Goal: Task Accomplishment & Management: Complete application form

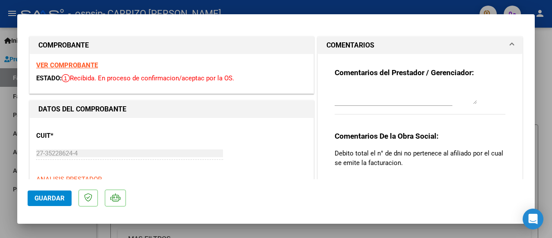
click at [513, 24] on mat-dialog-container "COMPROBANTE VER COMPROBANTE ESTADO: Recibida. En proceso de confirmacion/acepta…" at bounding box center [275, 118] width 517 height 209
click at [543, 35] on div at bounding box center [276, 119] width 552 height 238
type input "$ 0,00"
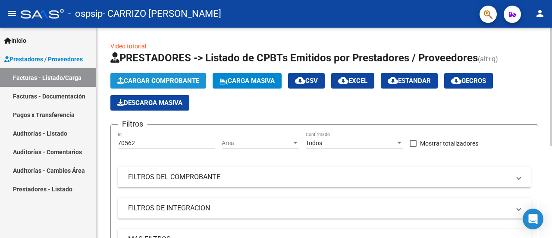
click at [192, 80] on span "Cargar Comprobante" at bounding box center [158, 81] width 82 height 8
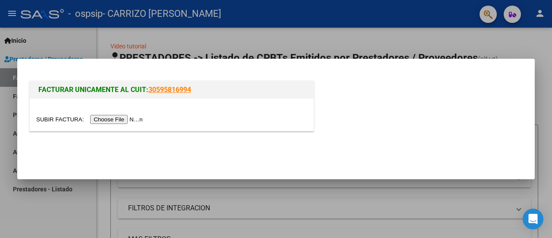
click at [121, 119] on input "file" at bounding box center [90, 119] width 109 height 9
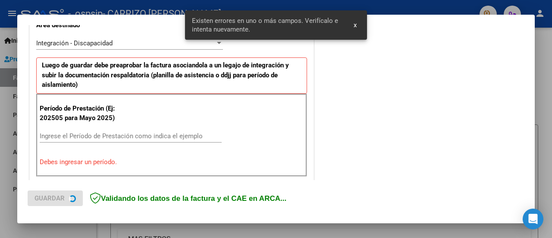
scroll to position [215, 0]
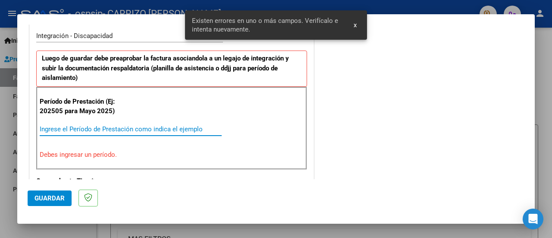
click at [107, 129] on input "Ingrese el Período de Prestación como indica el ejemplo" at bounding box center [131, 129] width 182 height 8
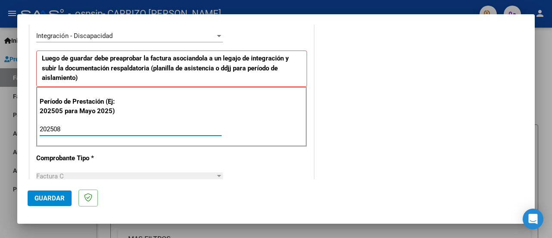
type input "202508"
click at [54, 201] on span "Guardar" at bounding box center [49, 198] width 30 height 8
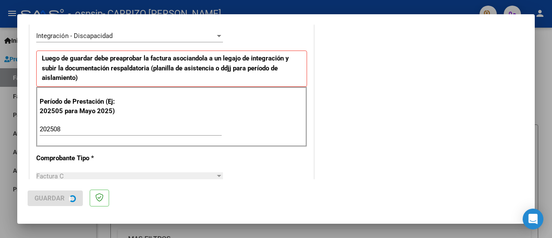
scroll to position [0, 0]
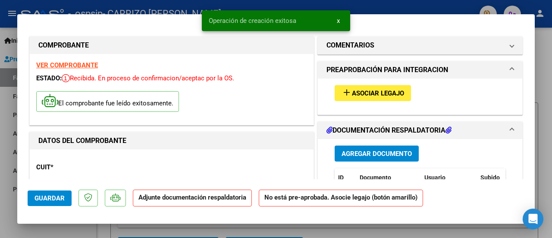
click at [367, 94] on span "Asociar Legajo" at bounding box center [378, 93] width 52 height 8
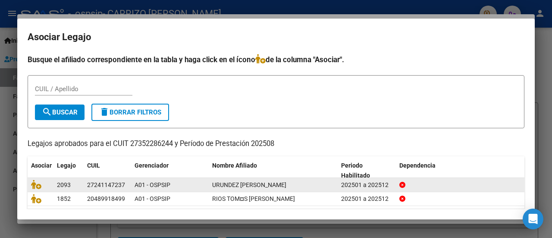
click at [286, 186] on span "URUNDEZ [PERSON_NAME]" at bounding box center [249, 184] width 74 height 7
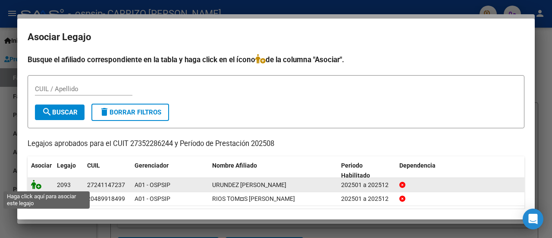
click at [32, 185] on icon at bounding box center [36, 183] width 10 height 9
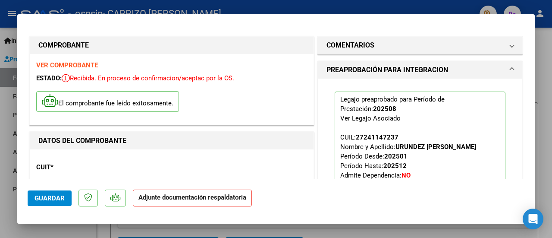
click at [53, 203] on button "Guardar" at bounding box center [50, 198] width 44 height 16
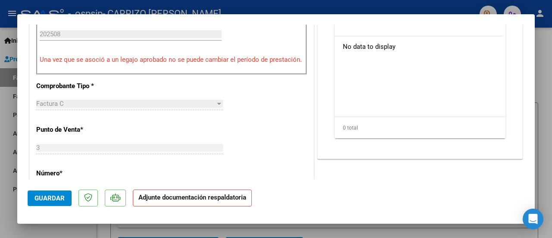
scroll to position [194, 0]
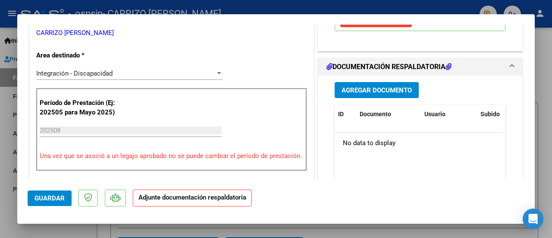
click at [391, 89] on span "Agregar Documento" at bounding box center [377, 90] width 70 height 8
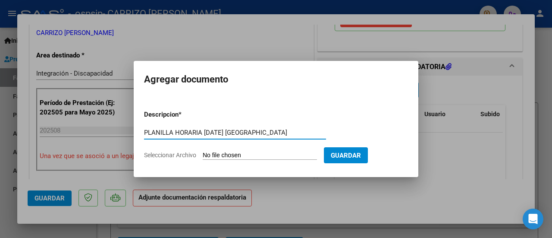
type input "PLANILLA HORARIA [DATE] [GEOGRAPHIC_DATA]"
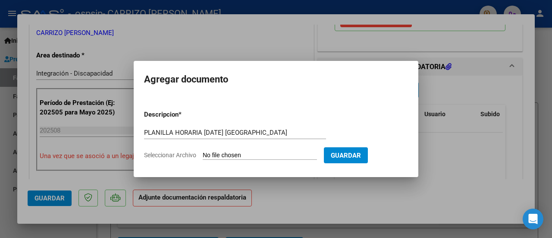
click at [292, 155] on input "Seleccionar Archivo" at bounding box center [260, 155] width 114 height 8
click at [240, 155] on input "Seleccionar Archivo" at bounding box center [260, 155] width 114 height 8
type input "C:\fakepath\HORARIA [DATE] [GEOGRAPHIC_DATA]pdf"
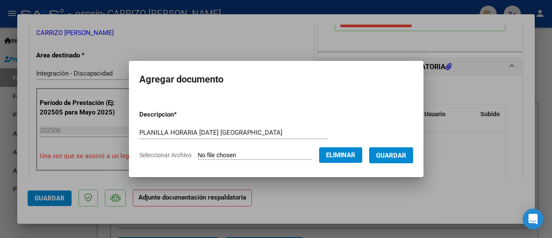
click at [398, 155] on span "Guardar" at bounding box center [391, 155] width 30 height 8
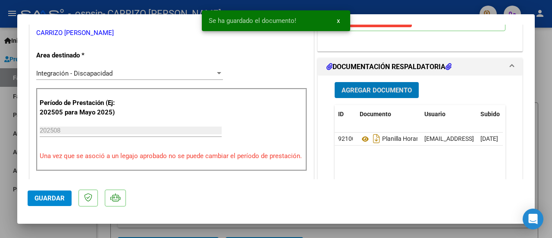
click at [371, 86] on span "Agregar Documento" at bounding box center [377, 90] width 70 height 8
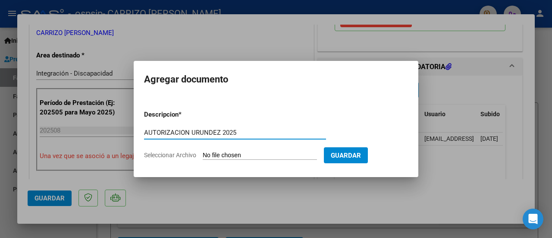
type input "AUTORIZACION URUNDEZ 2025"
click at [260, 160] on form "Descripcion * AUTORIZACION URUNDEZ 2025 Escriba aquí una descripcion Selecciona…" at bounding box center [276, 134] width 264 height 63
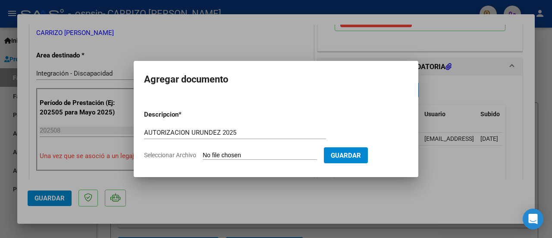
click at [257, 156] on input "Seleccionar Archivo" at bounding box center [260, 155] width 114 height 8
type input "C:\fakepath\URUNDEZ [PERSON_NAME] PSICOLOGIA AUTORIZACION 2025 SEGUN RESOLUCION…"
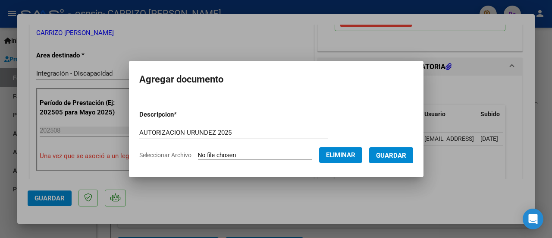
click at [388, 154] on span "Guardar" at bounding box center [391, 155] width 30 height 8
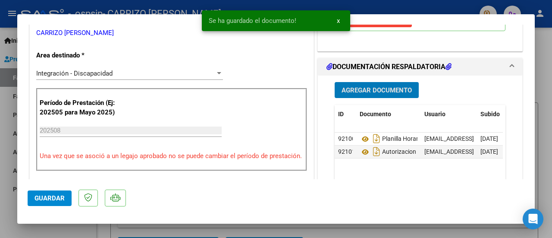
click at [55, 201] on span "Guardar" at bounding box center [49, 198] width 30 height 8
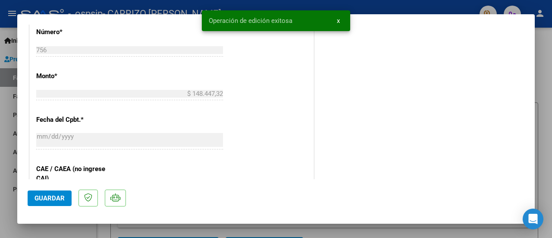
scroll to position [625, 0]
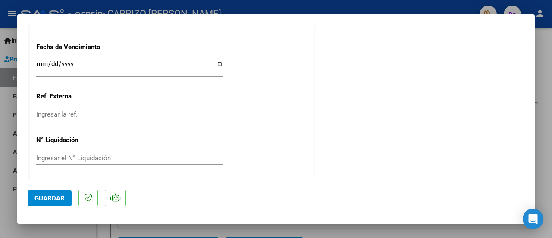
click at [60, 194] on span "Guardar" at bounding box center [49, 198] width 30 height 8
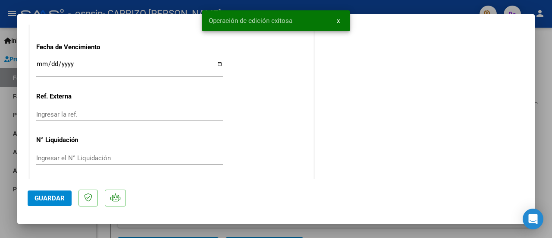
click at [545, 72] on div at bounding box center [276, 119] width 552 height 238
type input "$ 0,00"
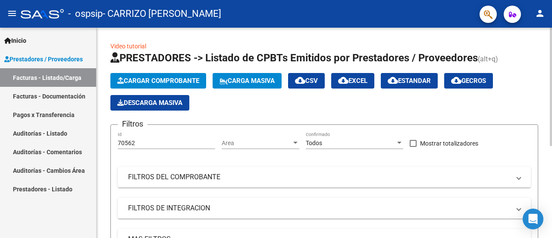
click at [190, 88] on div "Cargar Comprobante Carga Masiva cloud_download CSV cloud_download EXCEL cloud_d…" at bounding box center [324, 92] width 428 height 38
click at [189, 85] on button "Cargar Comprobante" at bounding box center [158, 81] width 96 height 16
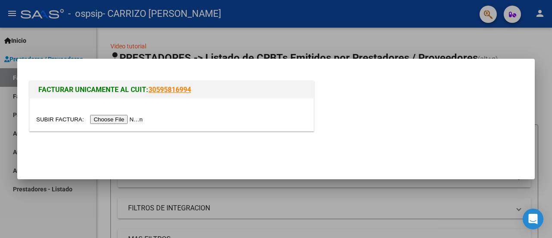
click at [117, 117] on input "file" at bounding box center [90, 119] width 109 height 9
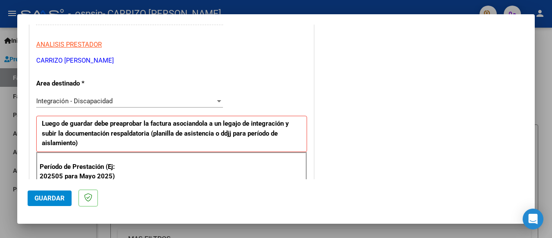
scroll to position [172, 0]
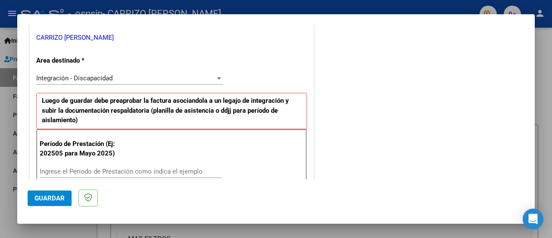
click at [79, 171] on input "Ingrese el Período de Prestación como indica el ejemplo" at bounding box center [131, 171] width 182 height 8
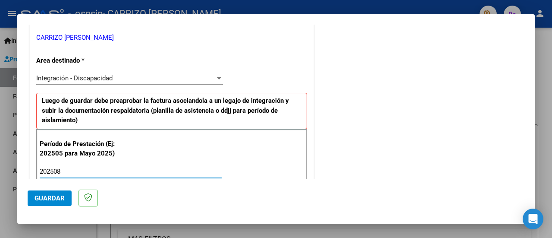
type input "202508"
click at [45, 201] on button "Guardar" at bounding box center [50, 198] width 44 height 16
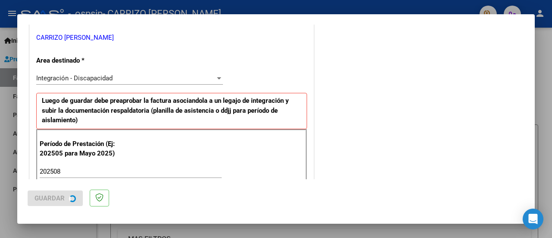
scroll to position [0, 0]
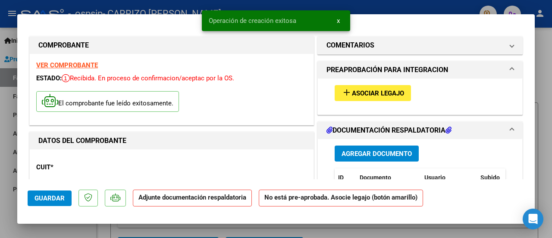
click at [386, 98] on button "add Asociar Legajo" at bounding box center [373, 93] width 76 height 16
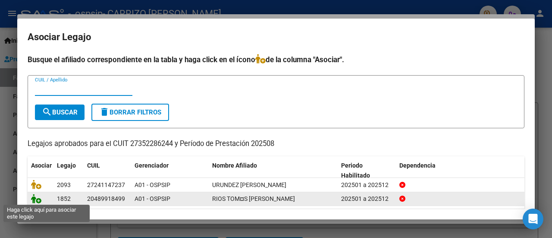
click at [37, 200] on icon at bounding box center [36, 198] width 10 height 9
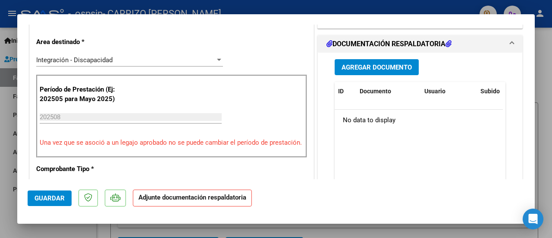
scroll to position [216, 0]
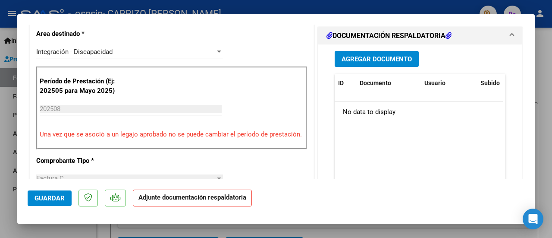
click at [366, 51] on button "Agregar Documento" at bounding box center [377, 59] width 84 height 16
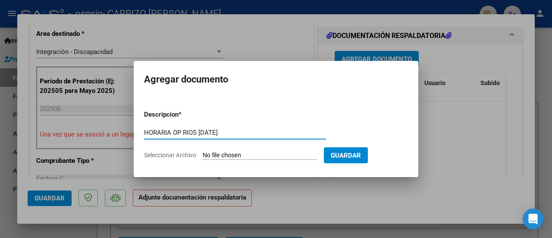
type input "HORARIA OP RIOS [DATE]"
click at [256, 152] on input "Seleccionar Archivo" at bounding box center [260, 155] width 114 height 8
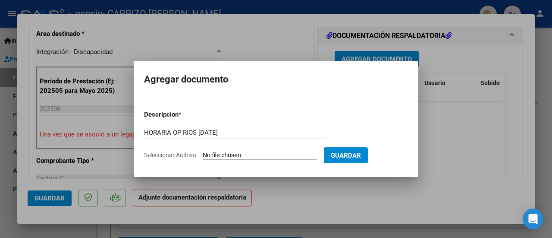
type input "C:\fakepath\FACTURA OSPSIP OP RIOS [DATE].pdf"
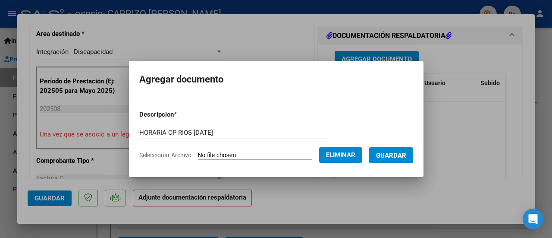
click at [392, 154] on span "Guardar" at bounding box center [391, 155] width 30 height 8
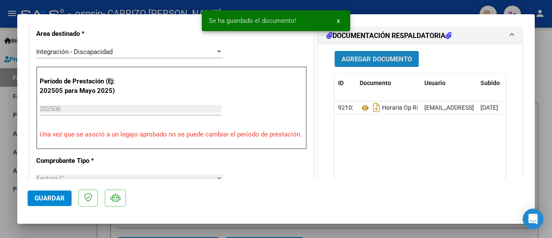
click at [375, 59] on span "Agregar Documento" at bounding box center [377, 59] width 70 height 8
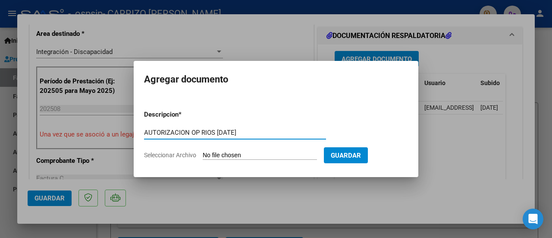
type input "AUTORIZACION OP RIOS [DATE]"
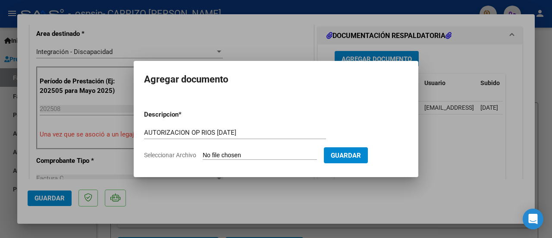
click at [300, 160] on form "Descripcion * AUTORIZACION OP RIOS [DATE] Escriba aquí una descripcion Seleccio…" at bounding box center [276, 134] width 264 height 63
click at [273, 160] on form "Descripcion * AUTORIZACION OP RIOS [DATE] Escriba aquí una descripcion Seleccio…" at bounding box center [276, 134] width 264 height 63
click at [272, 155] on input "Seleccionar Archivo" at bounding box center [260, 155] width 114 height 8
type input "C:\fakepath\[PERSON_NAME] ORIENT PADRES AUTORIZACION 2025 SEGUN RESOLUCION 360 …"
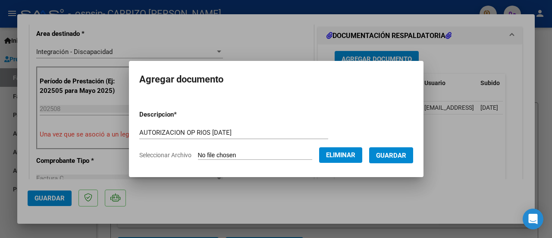
click at [400, 157] on span "Guardar" at bounding box center [391, 155] width 30 height 8
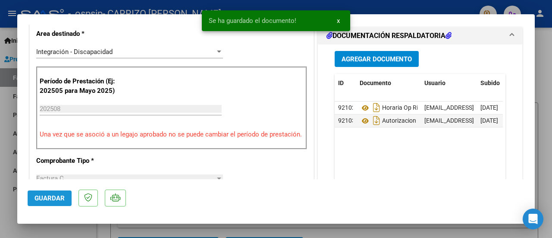
click at [54, 197] on span "Guardar" at bounding box center [49, 198] width 30 height 8
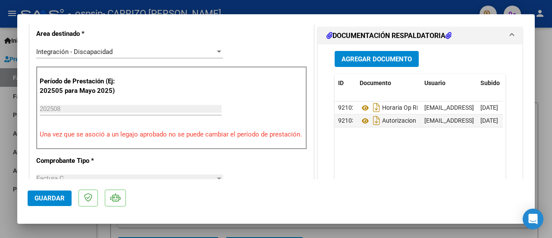
click at [36, 194] on span "Guardar" at bounding box center [49, 198] width 30 height 8
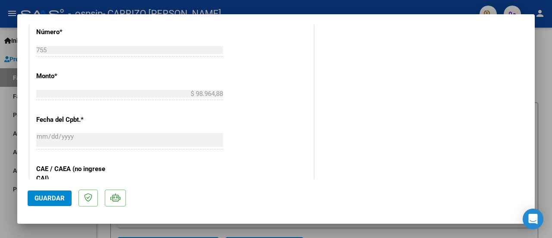
scroll to position [625, 0]
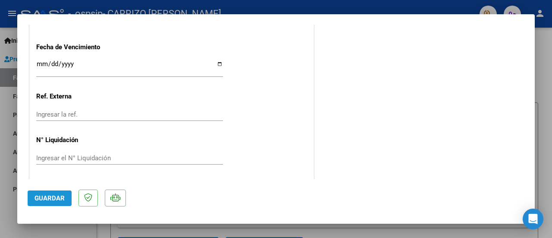
click at [61, 194] on span "Guardar" at bounding box center [49, 198] width 30 height 8
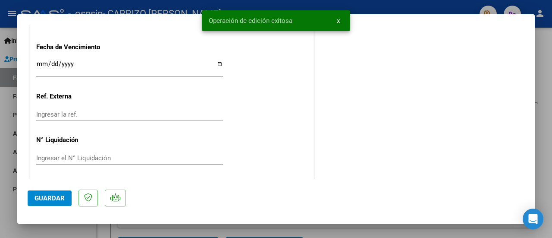
click at [543, 74] on div at bounding box center [276, 119] width 552 height 238
type input "$ 0,00"
